Goal: Task Accomplishment & Management: Manage account settings

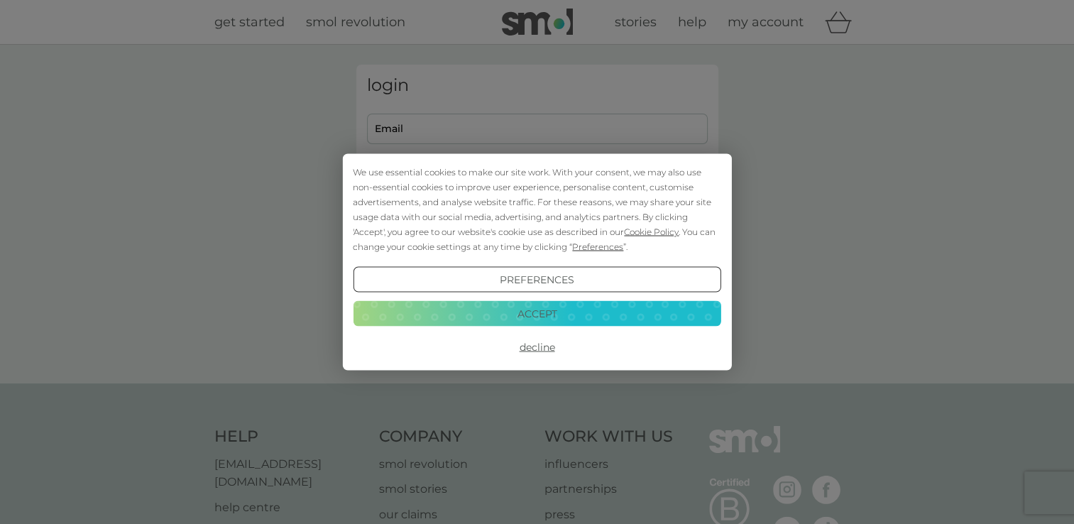
click at [534, 316] on button "Accept" at bounding box center [537, 313] width 368 height 26
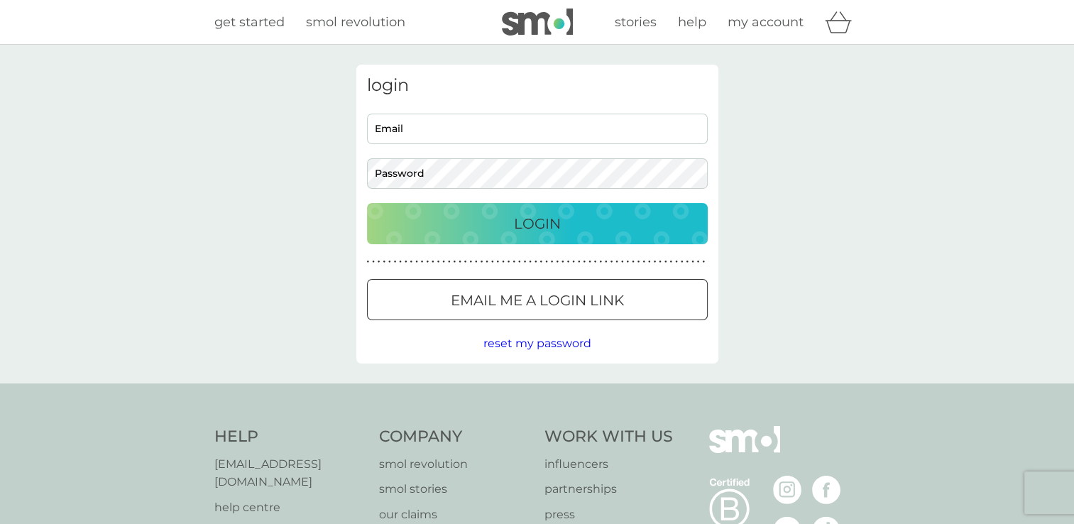
click at [500, 131] on input "Email" at bounding box center [537, 129] width 341 height 31
type input "angelaknoop@hotmail.com"
click at [494, 214] on div "Login" at bounding box center [537, 223] width 312 height 23
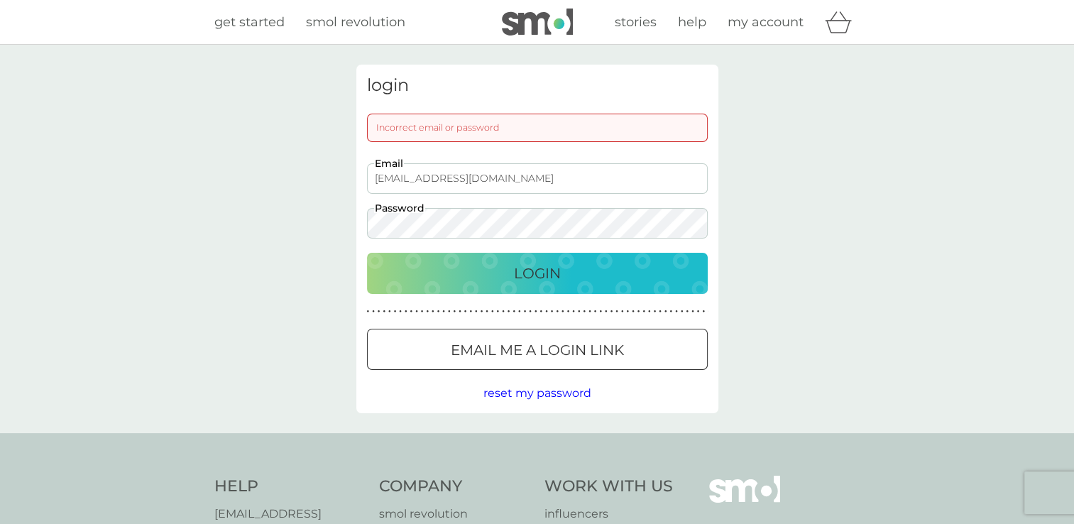
click at [502, 272] on div "Login" at bounding box center [537, 273] width 312 height 23
click at [474, 271] on div "Login" at bounding box center [537, 273] width 312 height 23
click at [429, 272] on div "Login" at bounding box center [537, 273] width 312 height 23
click at [566, 276] on div "Login" at bounding box center [537, 273] width 312 height 23
click at [534, 334] on button "Email me a login link" at bounding box center [537, 349] width 341 height 41
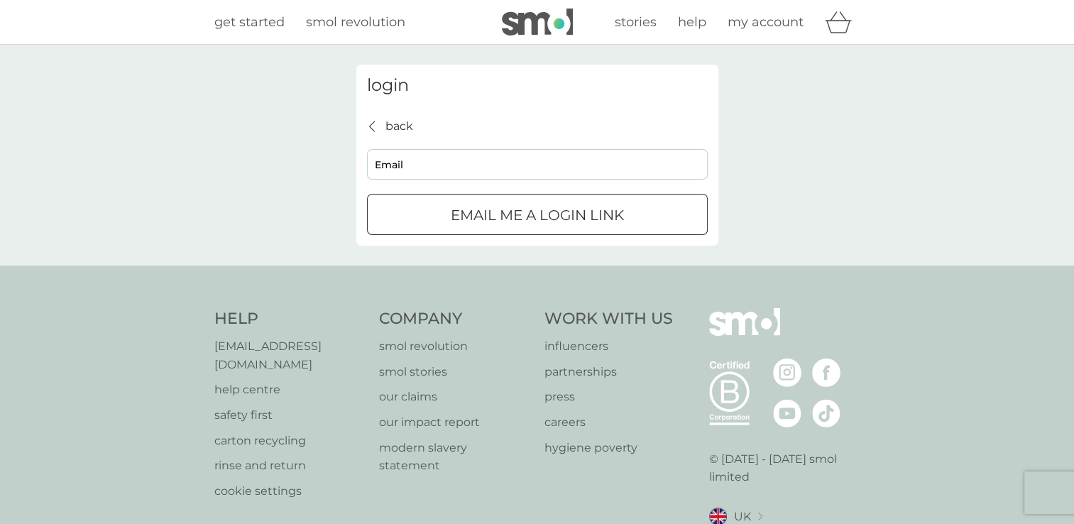
click at [397, 159] on input "Email" at bounding box center [537, 164] width 341 height 31
type input "angelaknoop@hotmail.com"
click at [509, 224] on p "Email me a login link" at bounding box center [537, 215] width 173 height 23
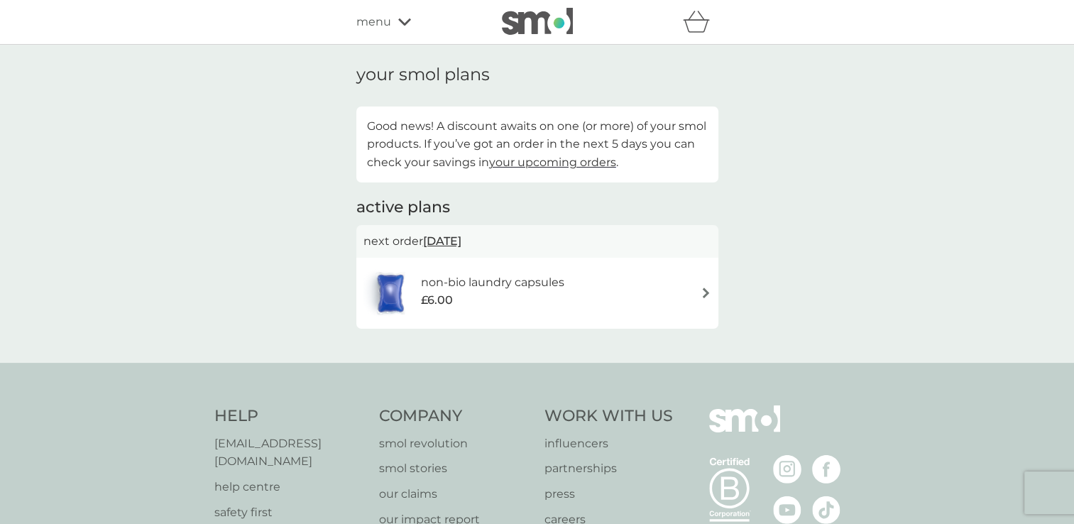
click at [695, 299] on div "non-bio laundry capsules £6.00" at bounding box center [537, 293] width 348 height 50
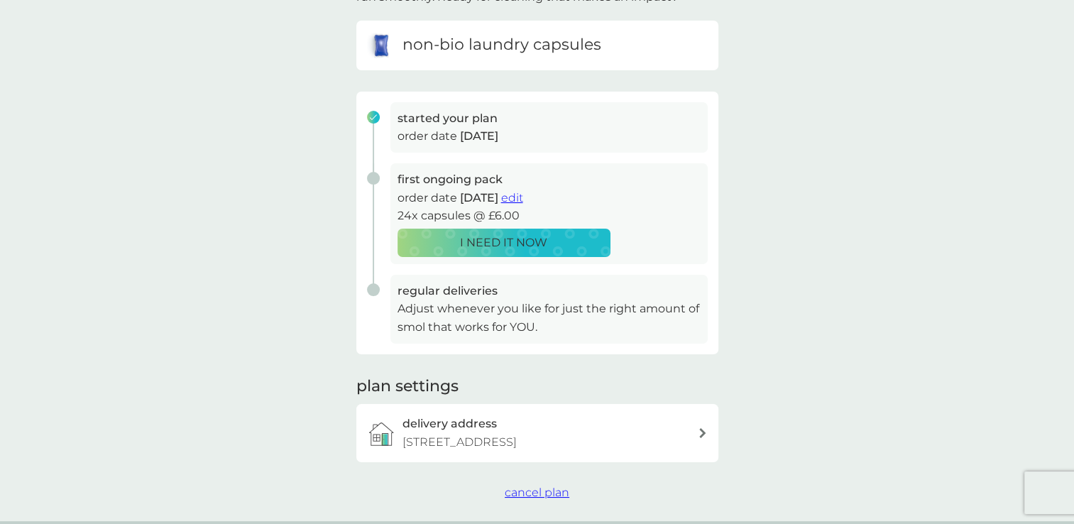
scroll to position [213, 0]
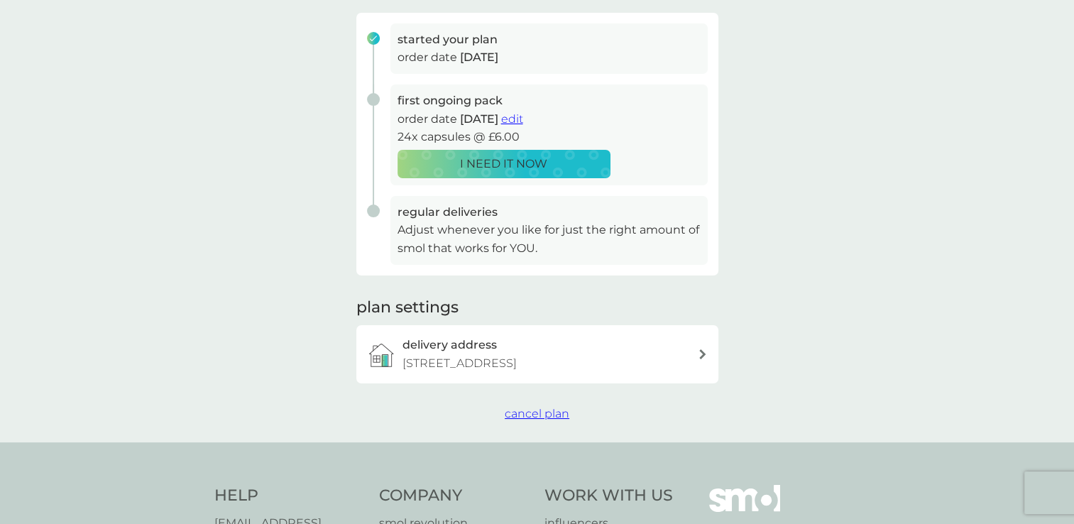
click at [523, 122] on span "edit" at bounding box center [512, 118] width 22 height 13
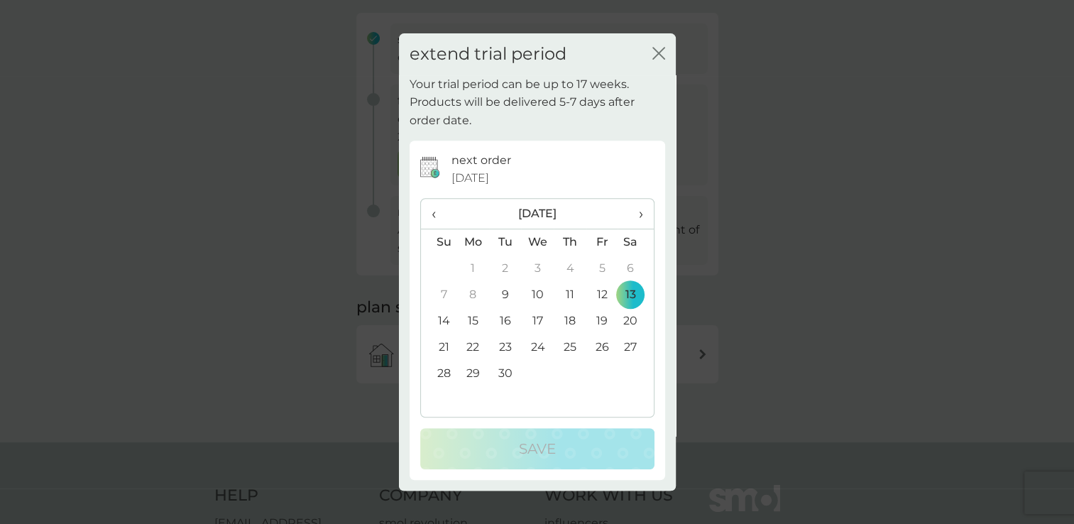
click at [500, 374] on td "30" at bounding box center [505, 373] width 32 height 26
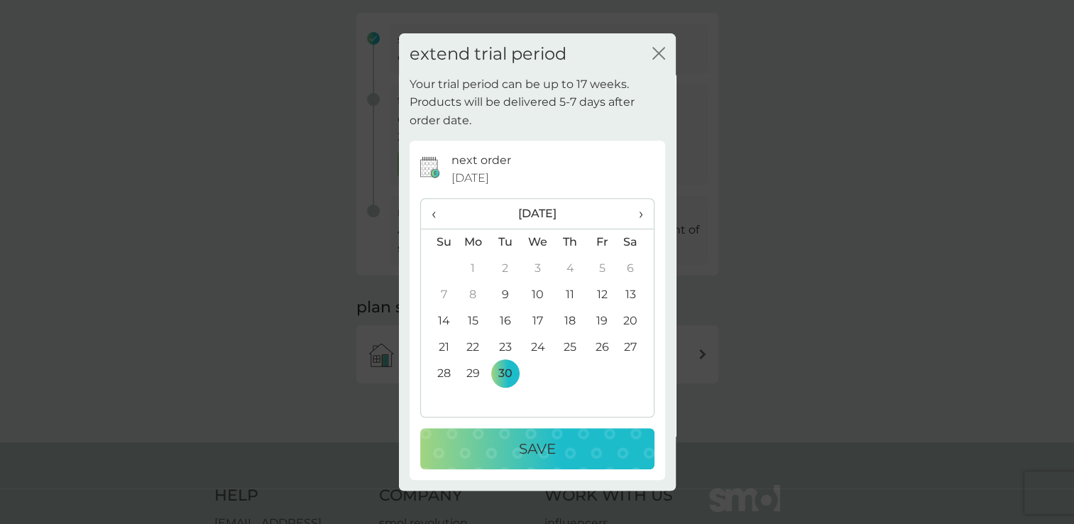
click at [504, 454] on div "Save" at bounding box center [537, 448] width 206 height 23
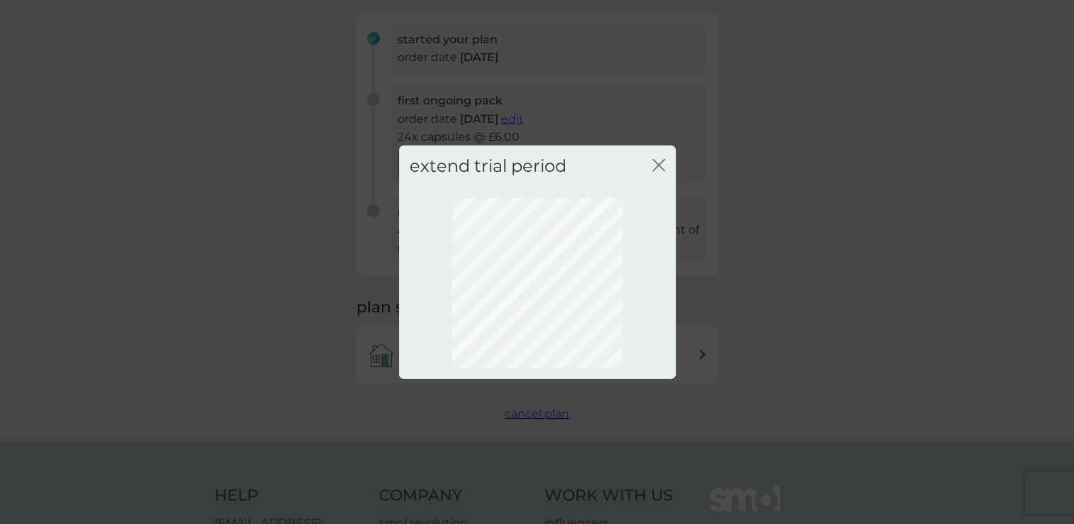
scroll to position [71, 0]
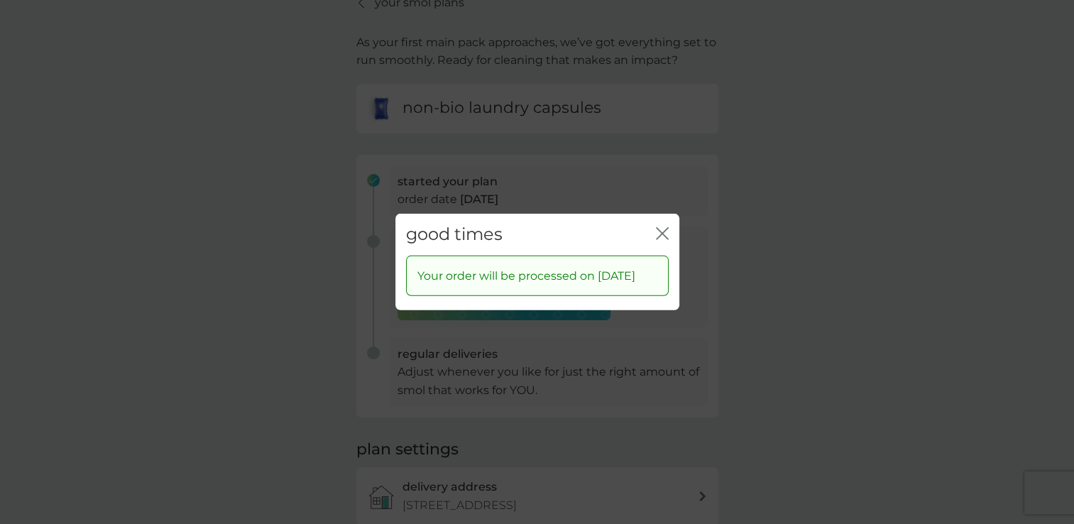
click at [522, 419] on div "good times close Your order will be processed on [DATE]" at bounding box center [537, 262] width 1074 height 524
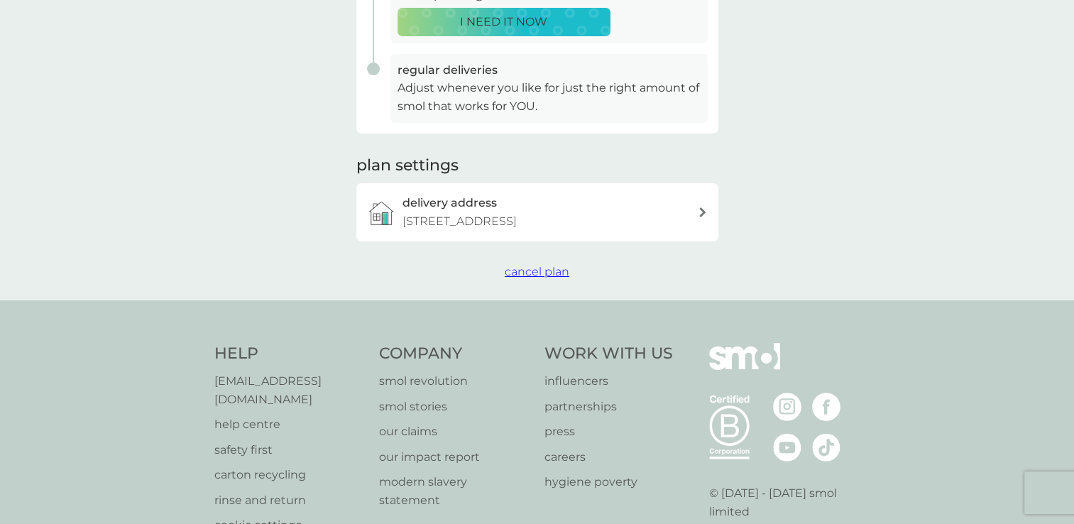
scroll to position [213, 0]
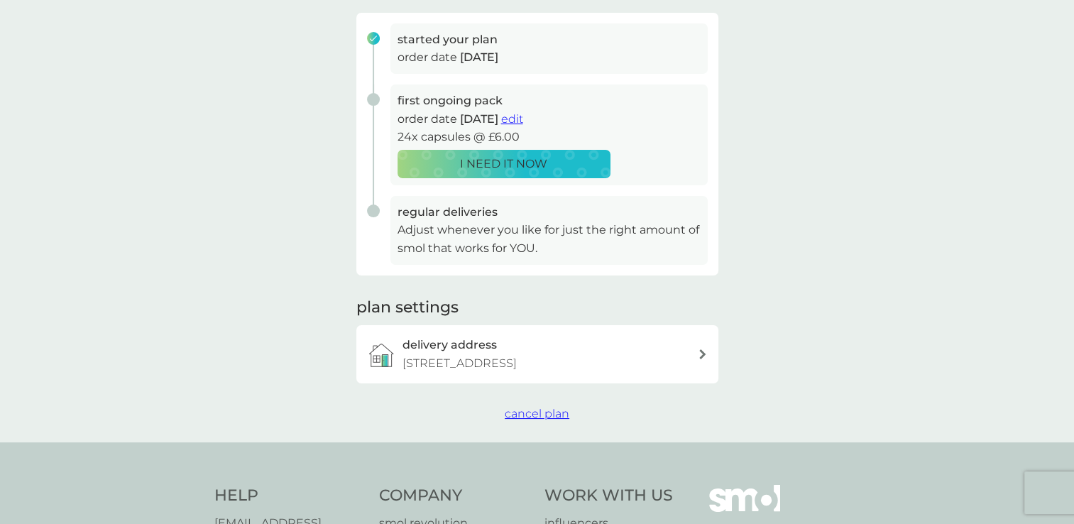
click at [526, 409] on span "cancel plan" at bounding box center [537, 413] width 65 height 13
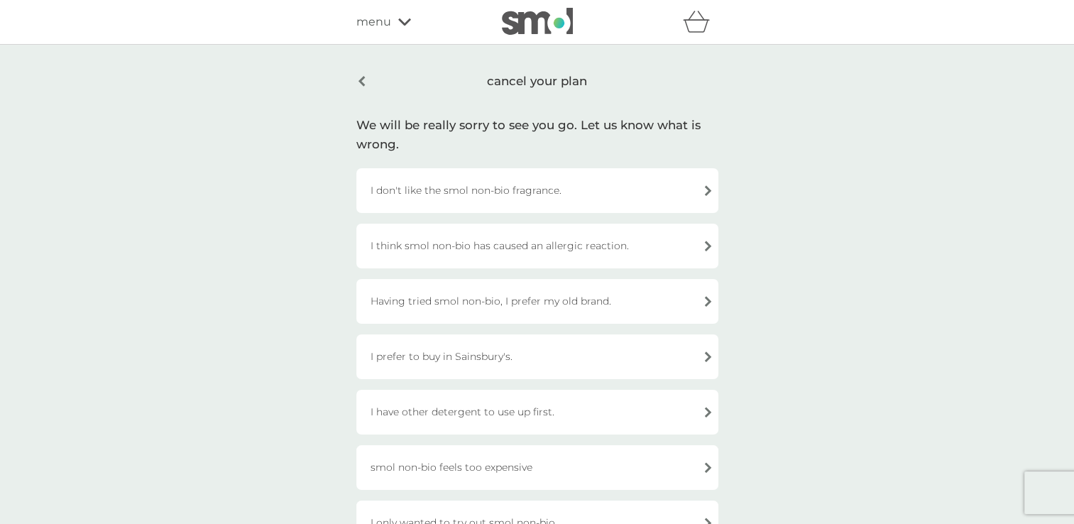
click at [470, 189] on div "I don't like the smol non-bio fragrance." at bounding box center [537, 190] width 362 height 45
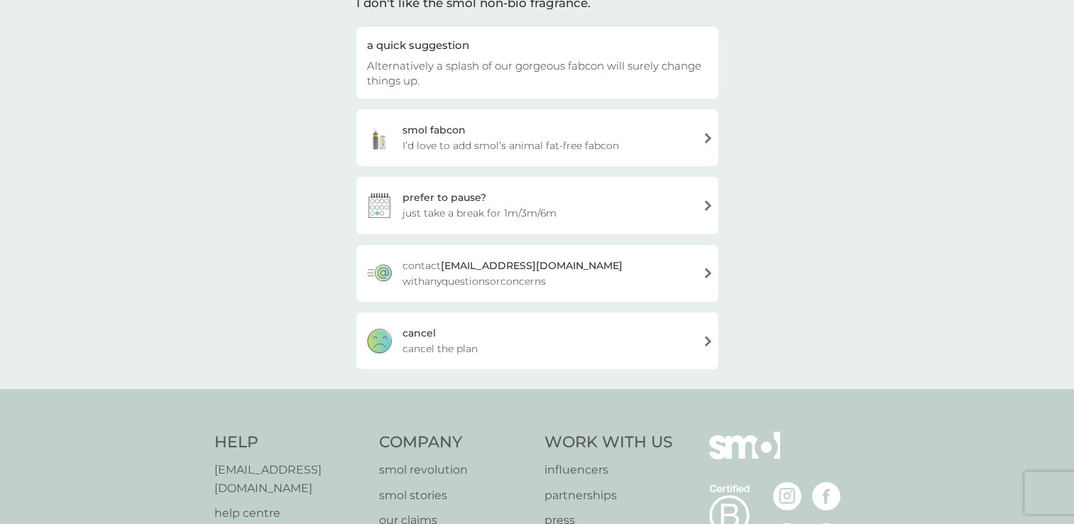
scroll to position [142, 0]
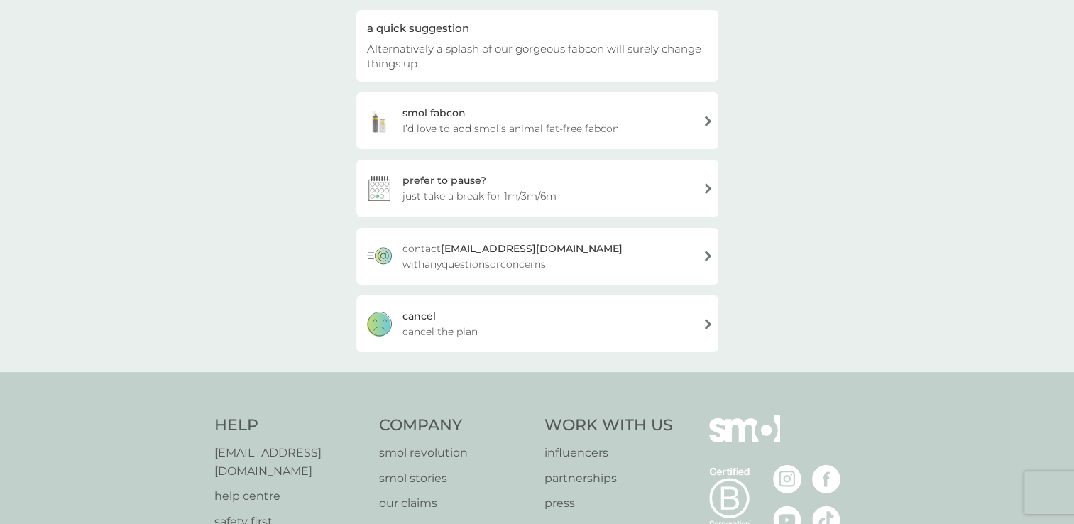
click at [398, 311] on div "[PERSON_NAME] the plan" at bounding box center [537, 323] width 362 height 57
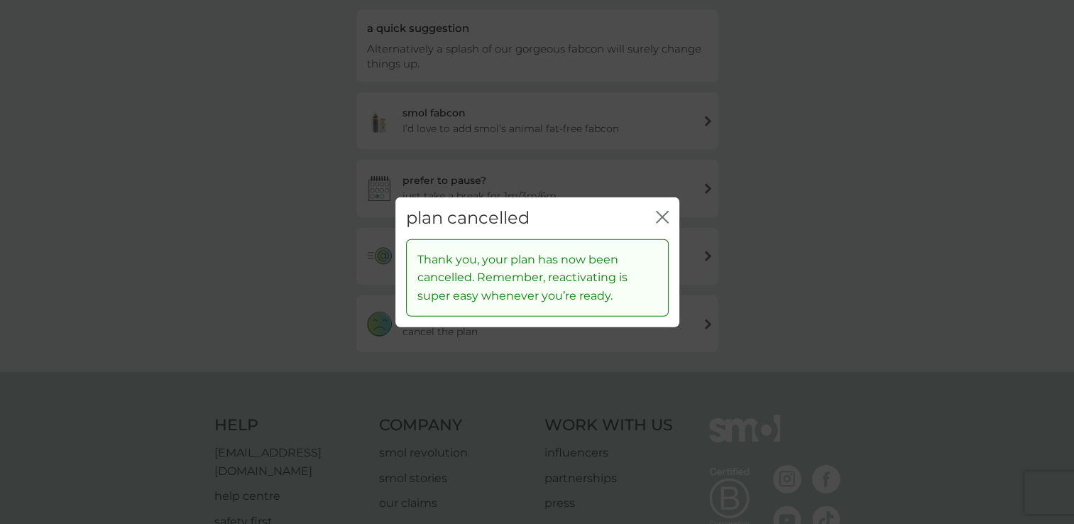
click at [658, 217] on icon "close" at bounding box center [662, 217] width 13 height 13
